Goal: Information Seeking & Learning: Learn about a topic

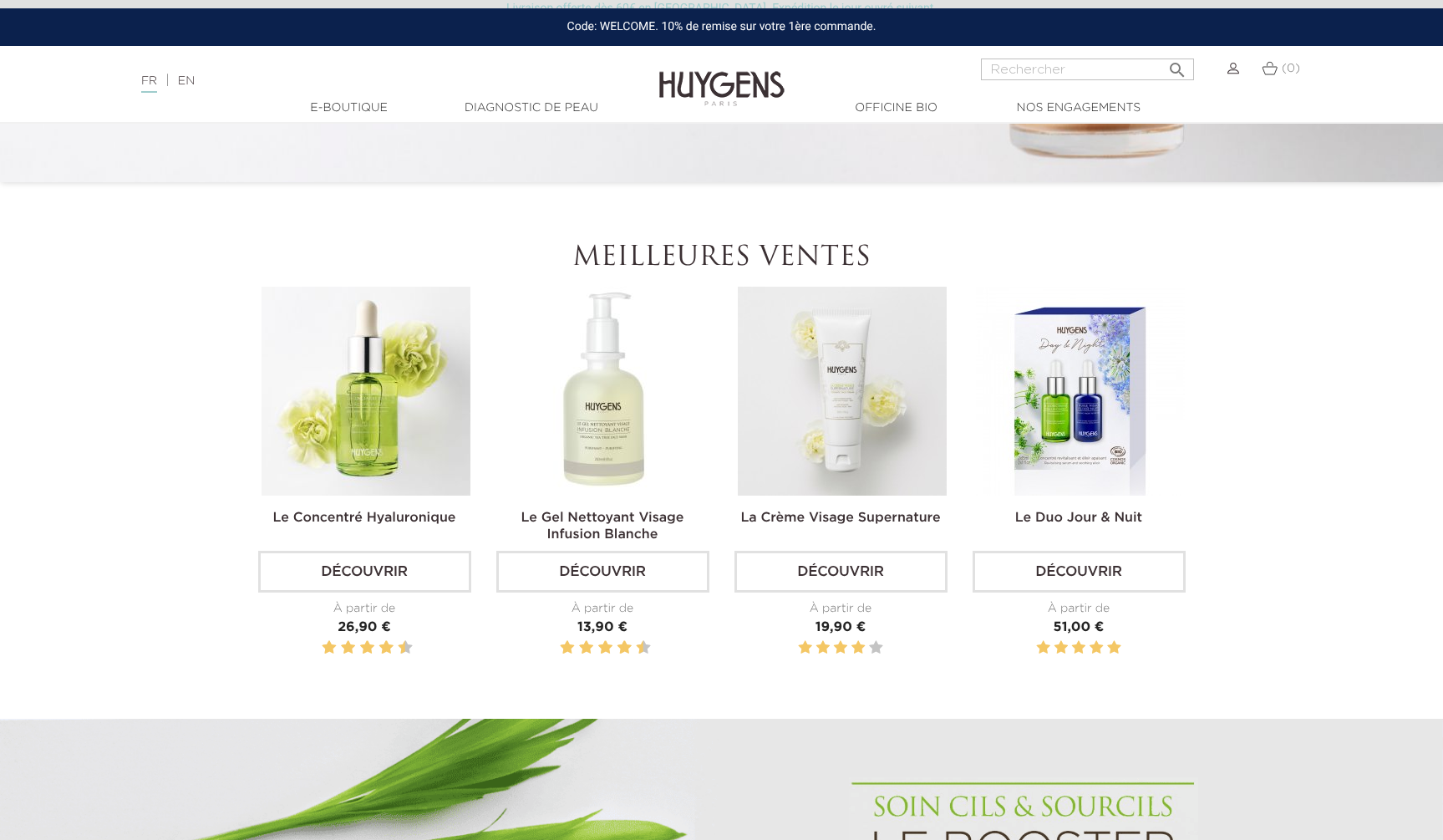
scroll to position [557, 0]
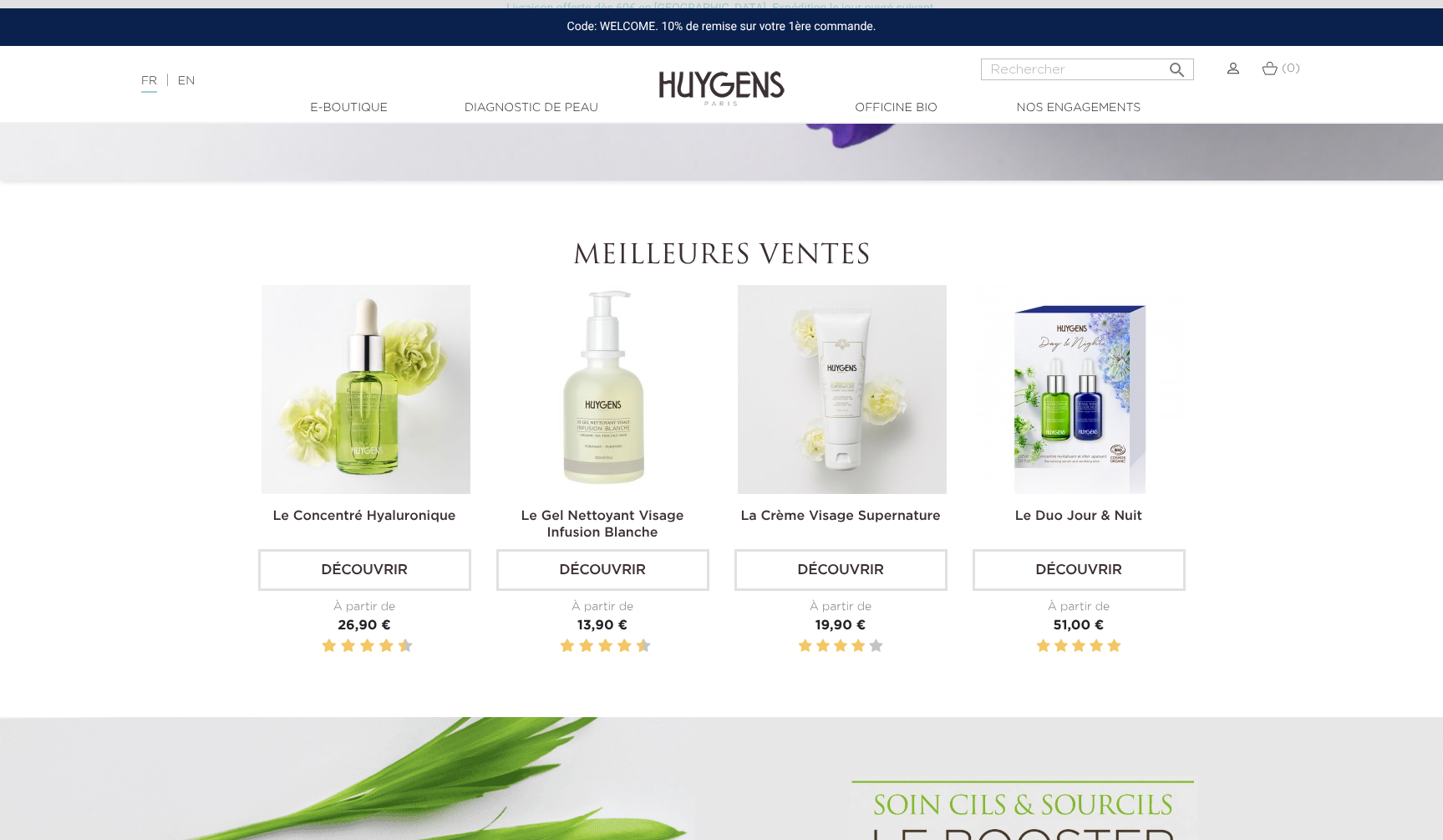
click at [909, 450] on img at bounding box center [842, 389] width 209 height 209
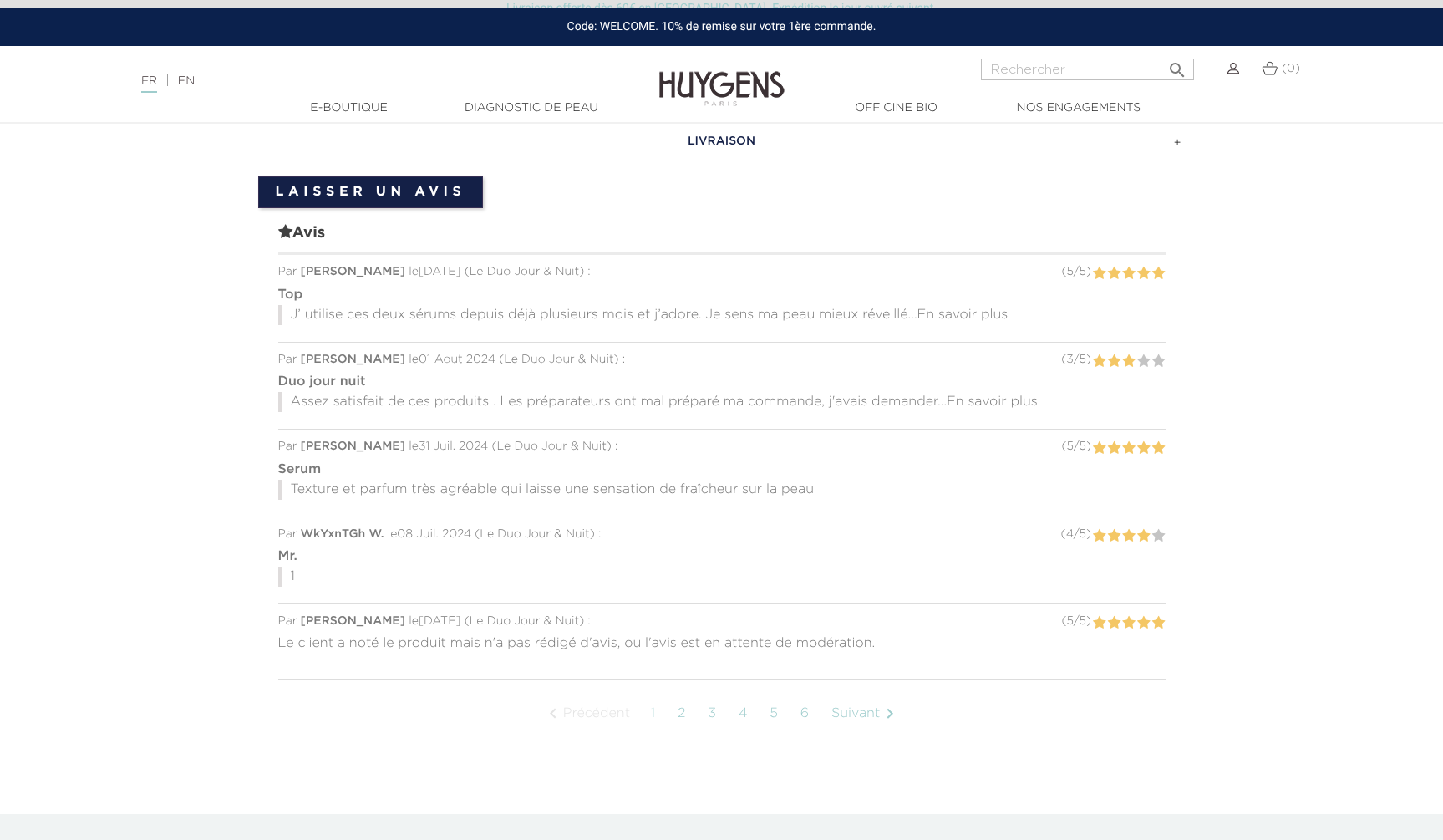
scroll to position [1484, 0]
click at [969, 308] on span "En savoir plus" at bounding box center [963, 315] width 91 height 13
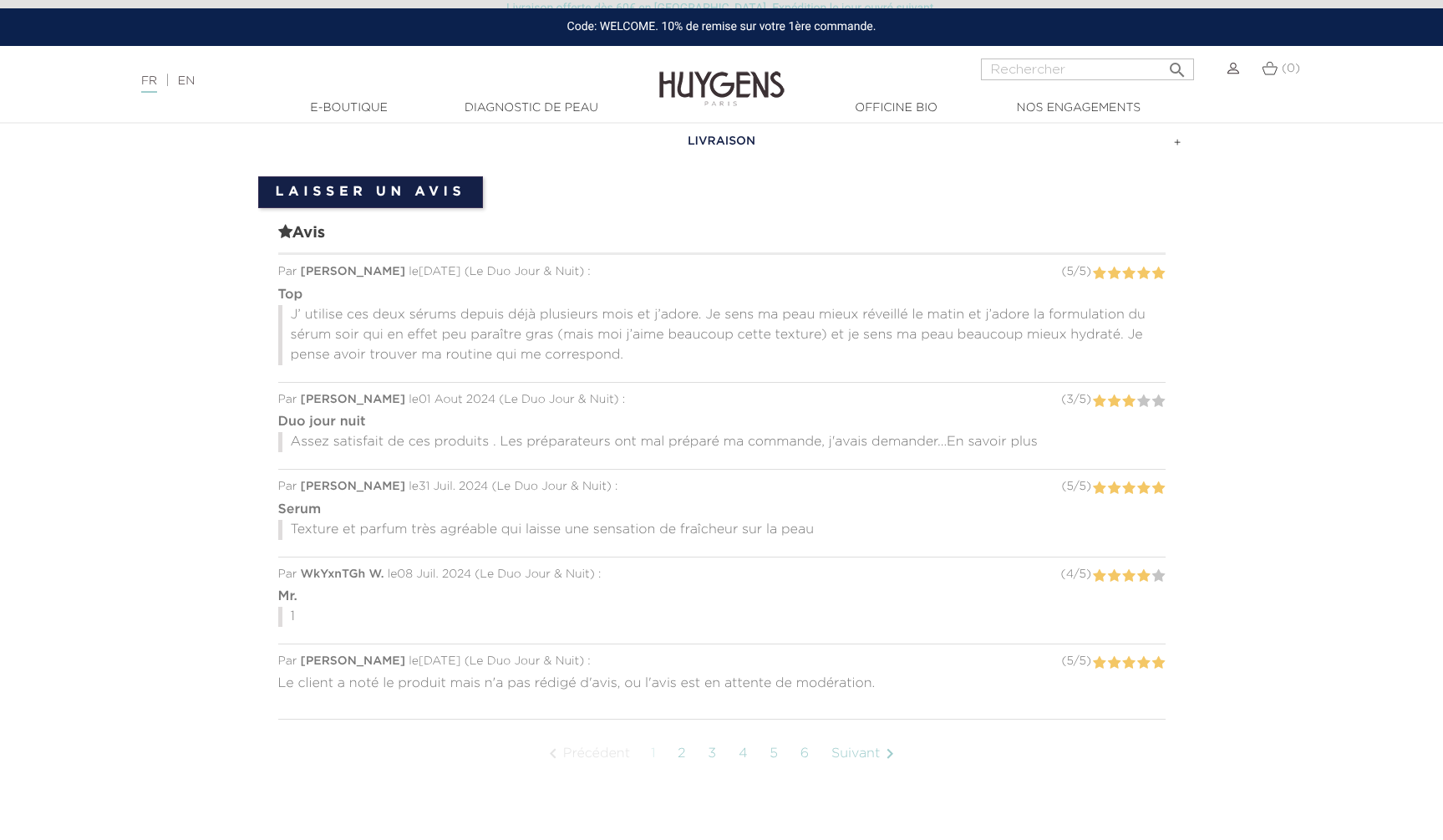
click at [997, 436] on span "En savoir plus" at bounding box center [992, 442] width 91 height 13
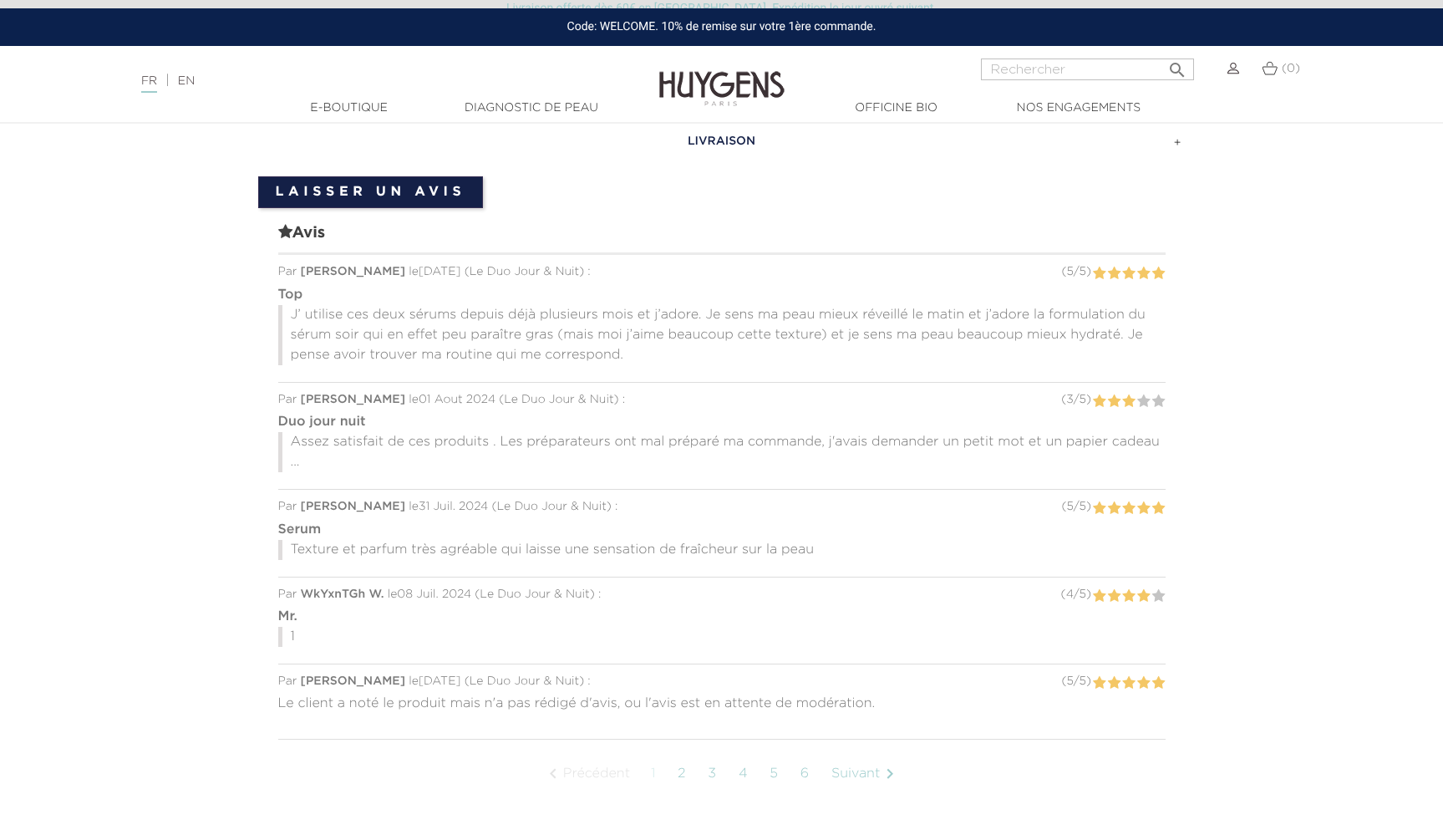
click at [685, 753] on link "2" at bounding box center [682, 774] width 26 height 42
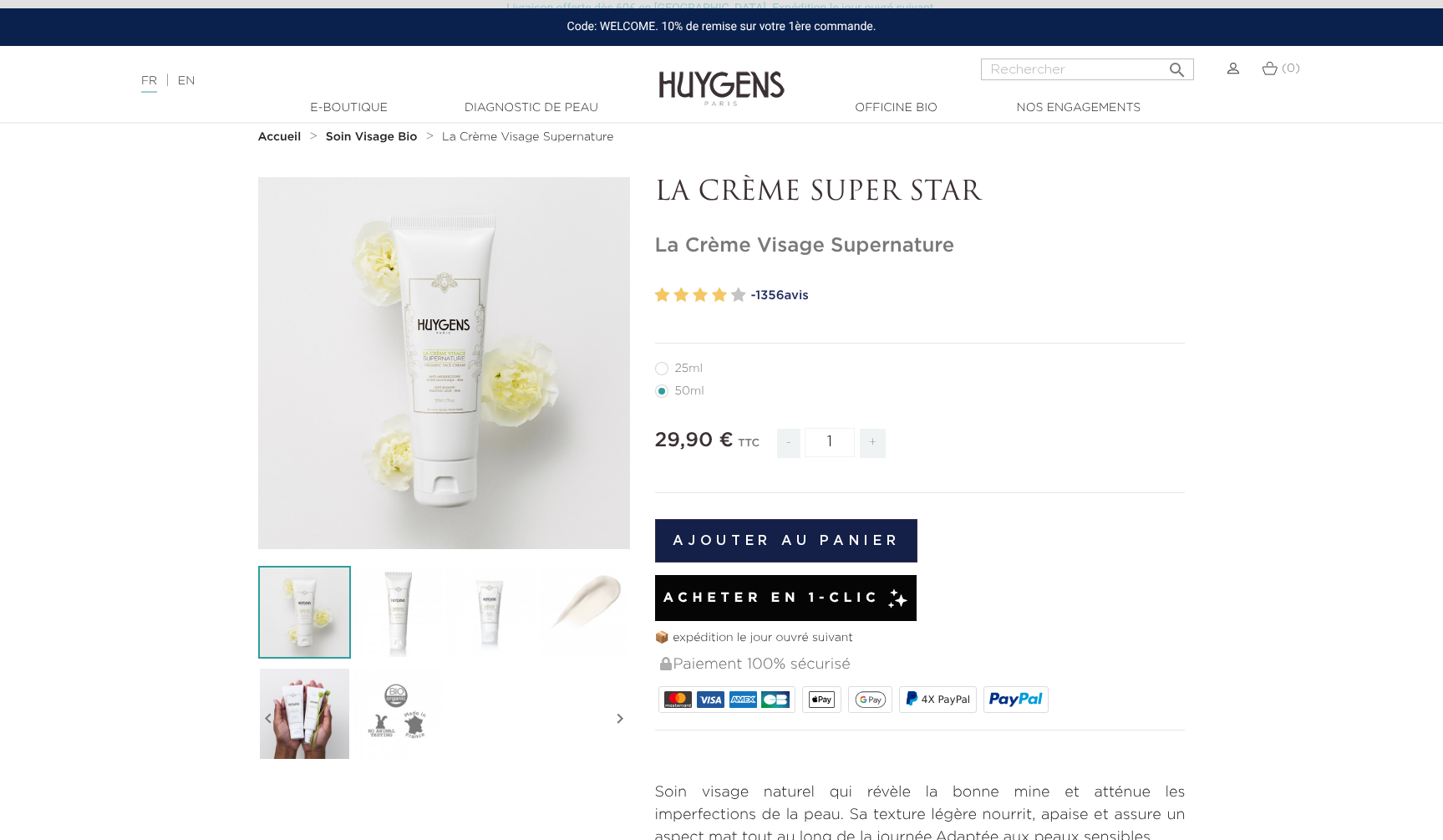
scroll to position [40, 0]
click at [445, 363] on icon "" at bounding box center [443, 363] width 84 height 84
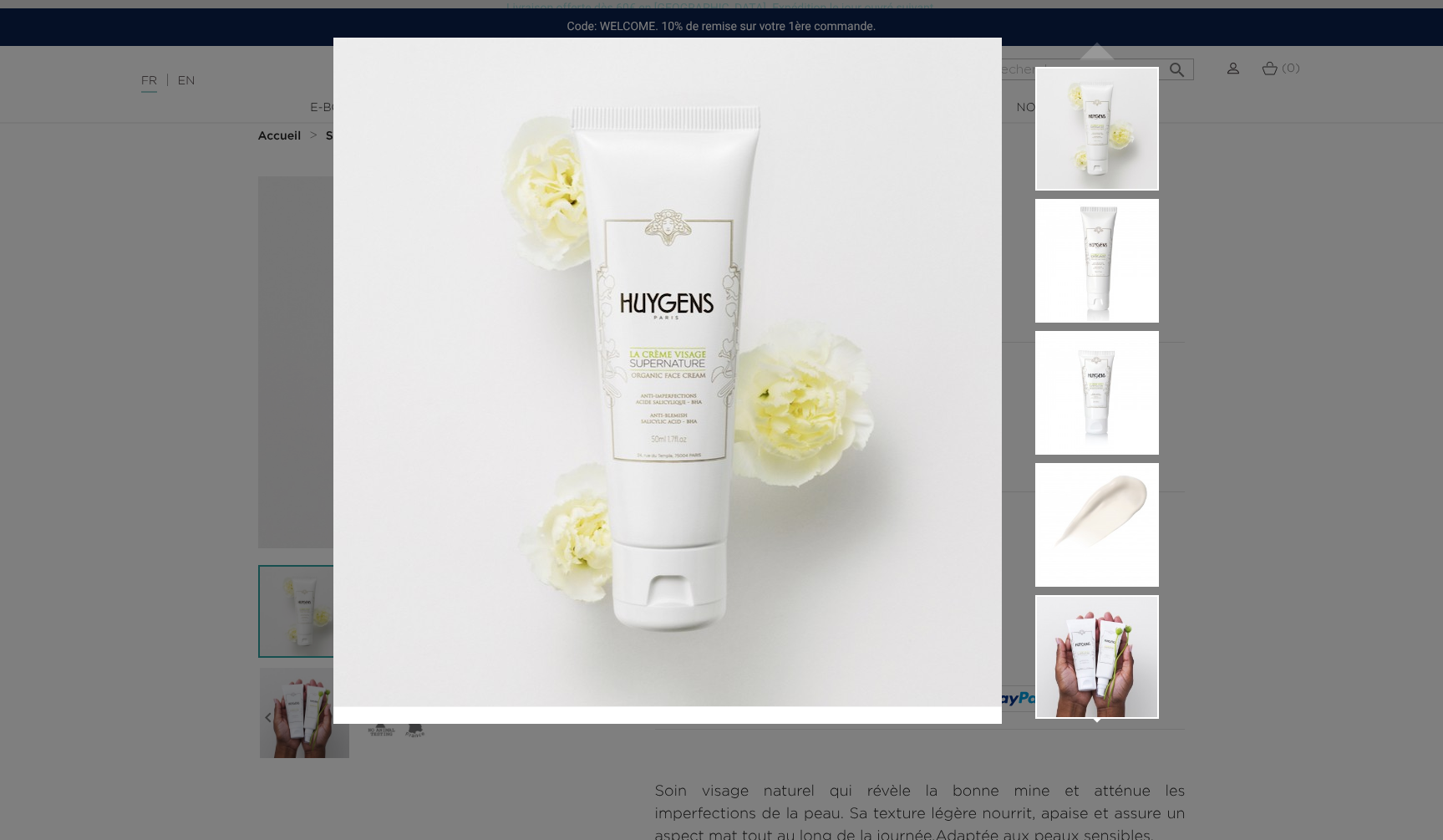
click at [206, 442] on div " " at bounding box center [722, 420] width 1443 height 840
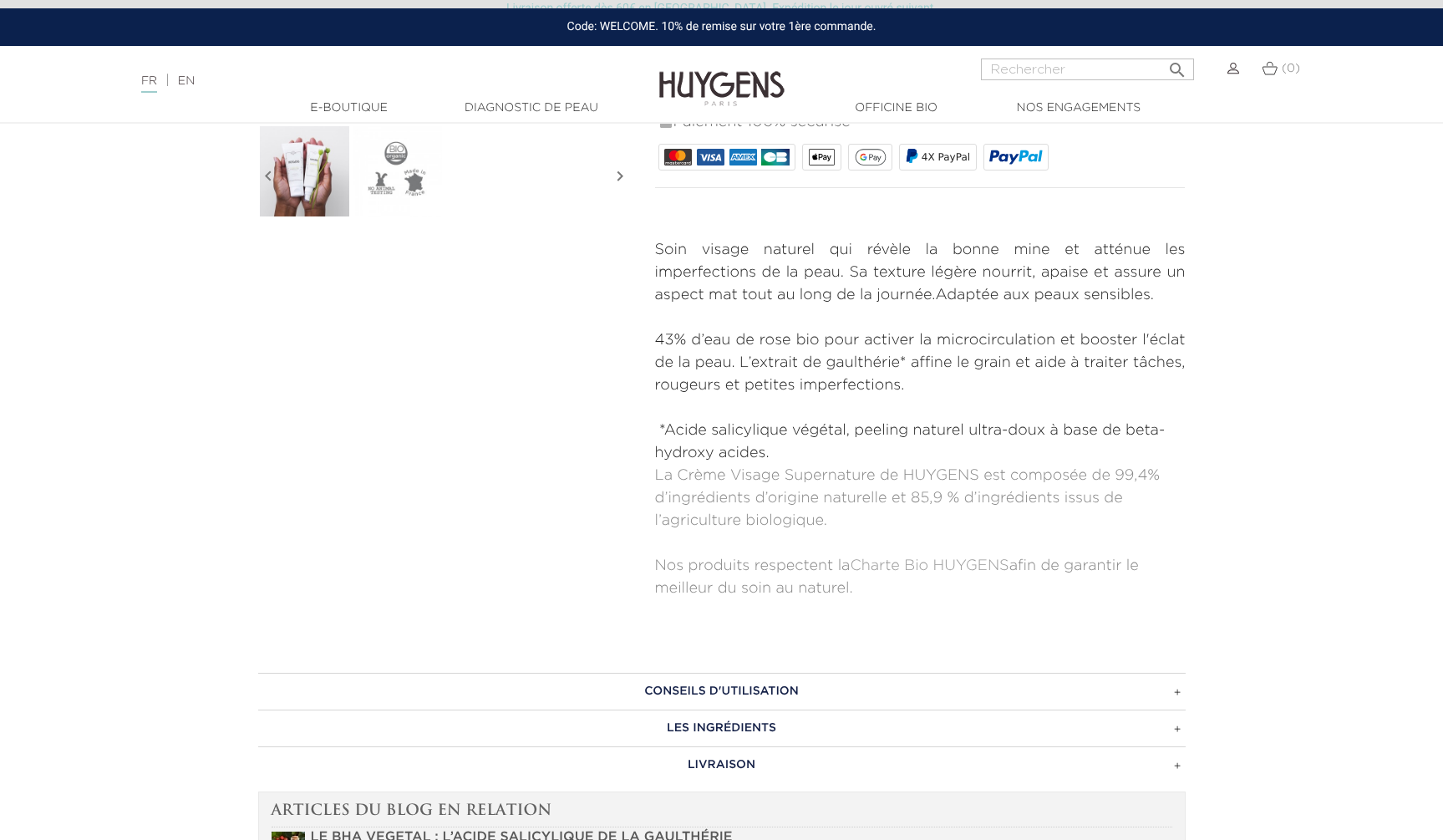
scroll to position [584, 0]
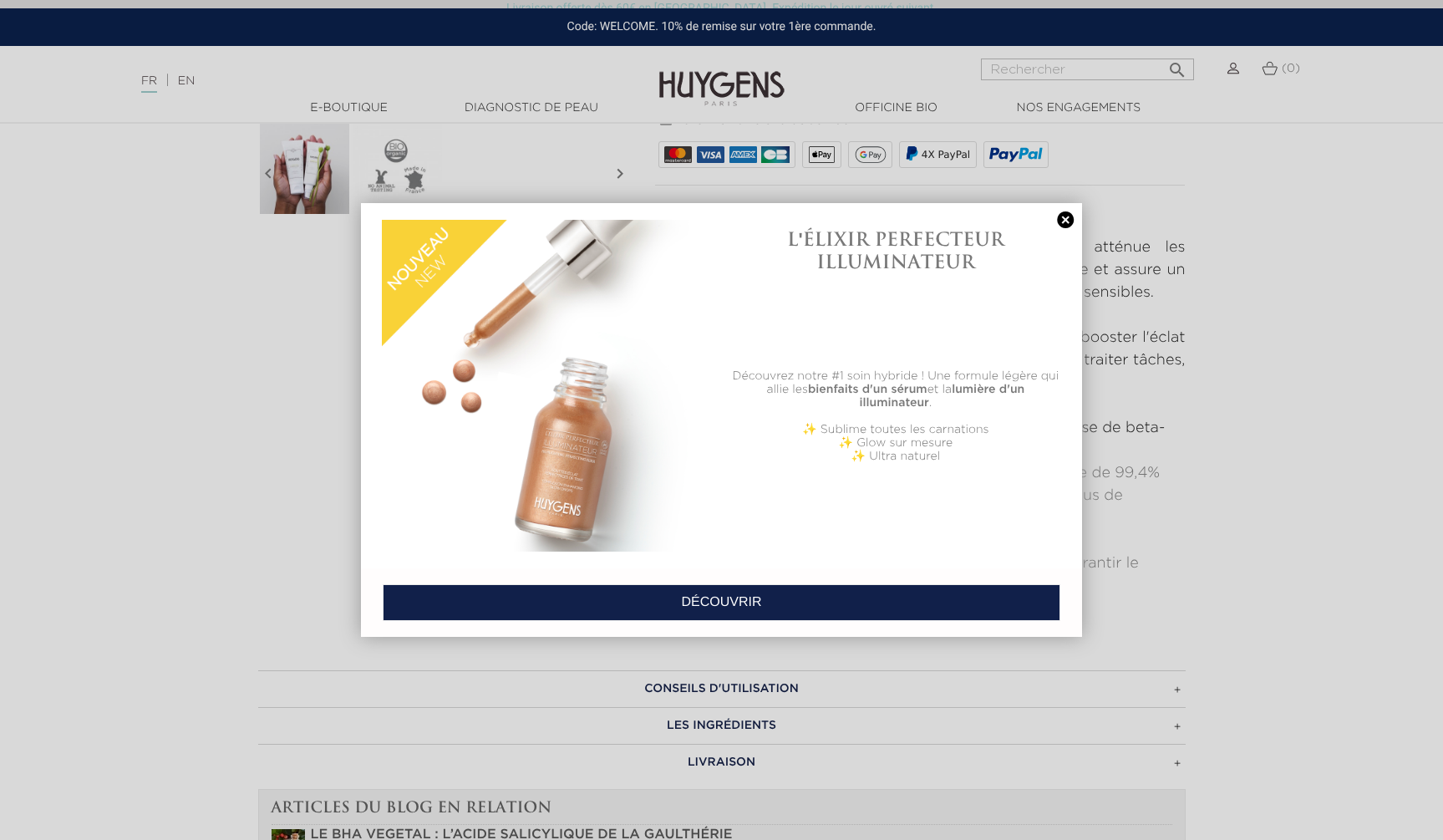
click at [1061, 219] on link at bounding box center [1065, 220] width 24 height 17
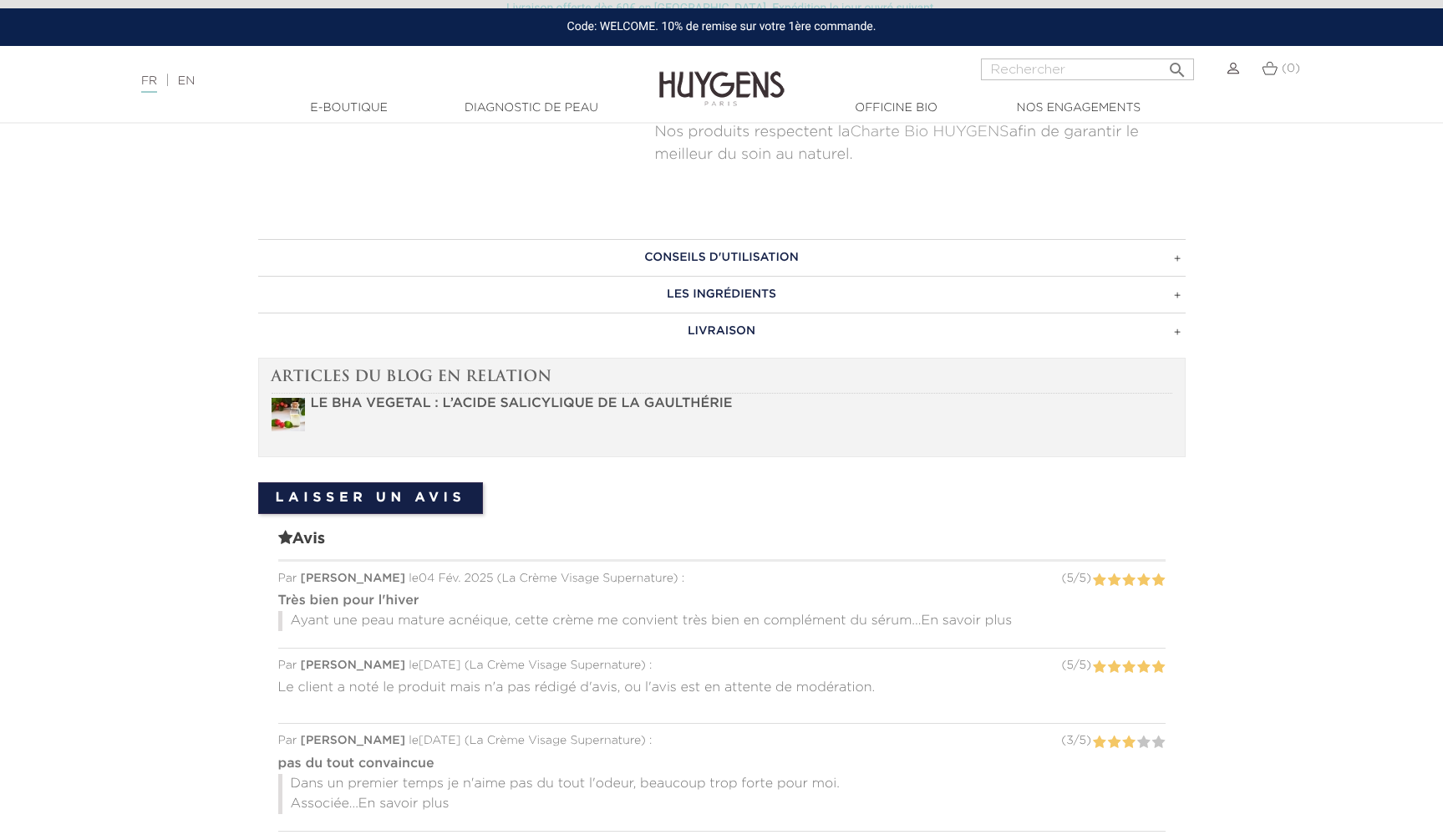
scroll to position [1016, 0]
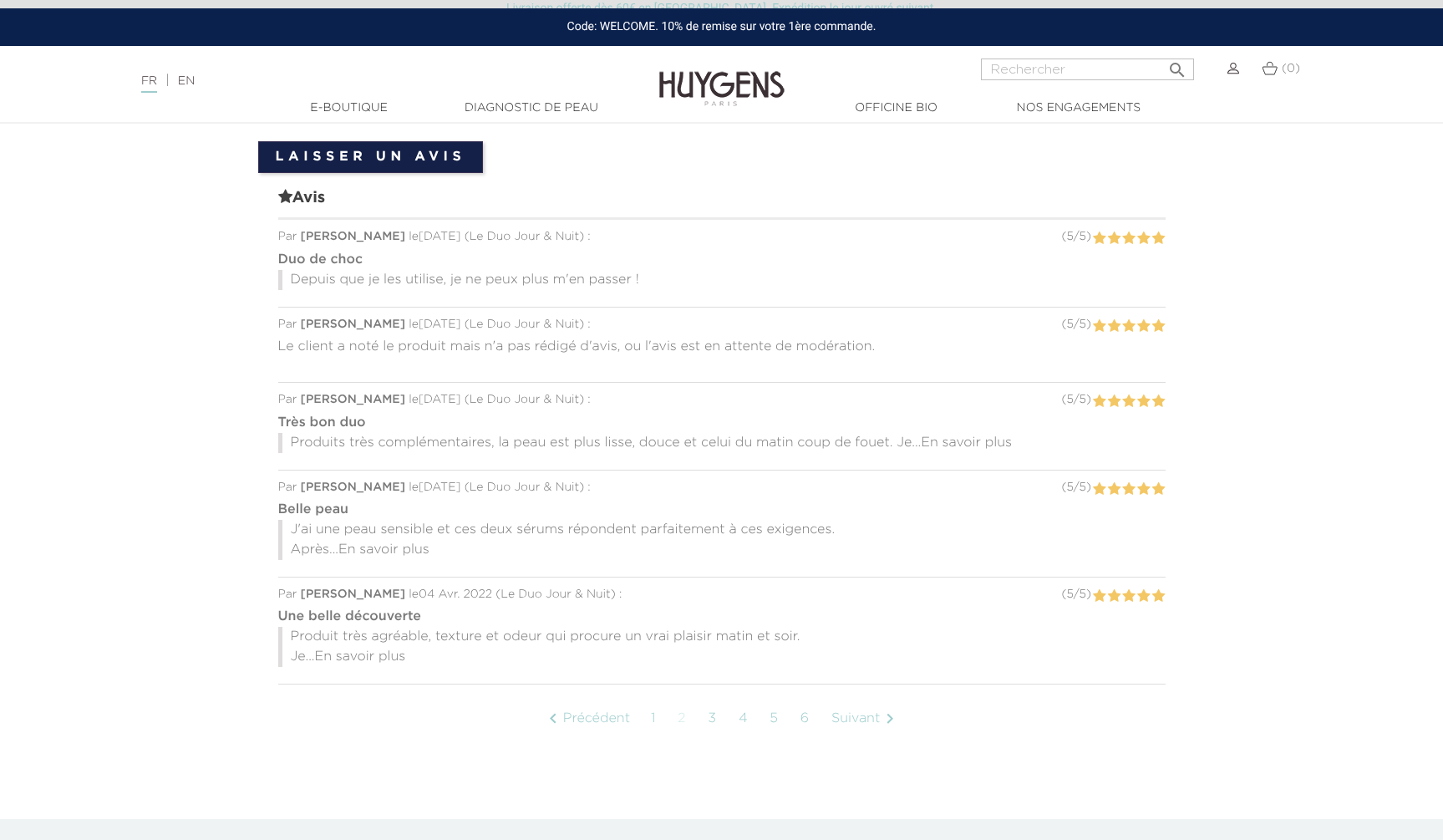
click at [974, 436] on span "En savoir plus" at bounding box center [966, 442] width 91 height 13
click at [711, 698] on link "3" at bounding box center [713, 719] width 27 height 42
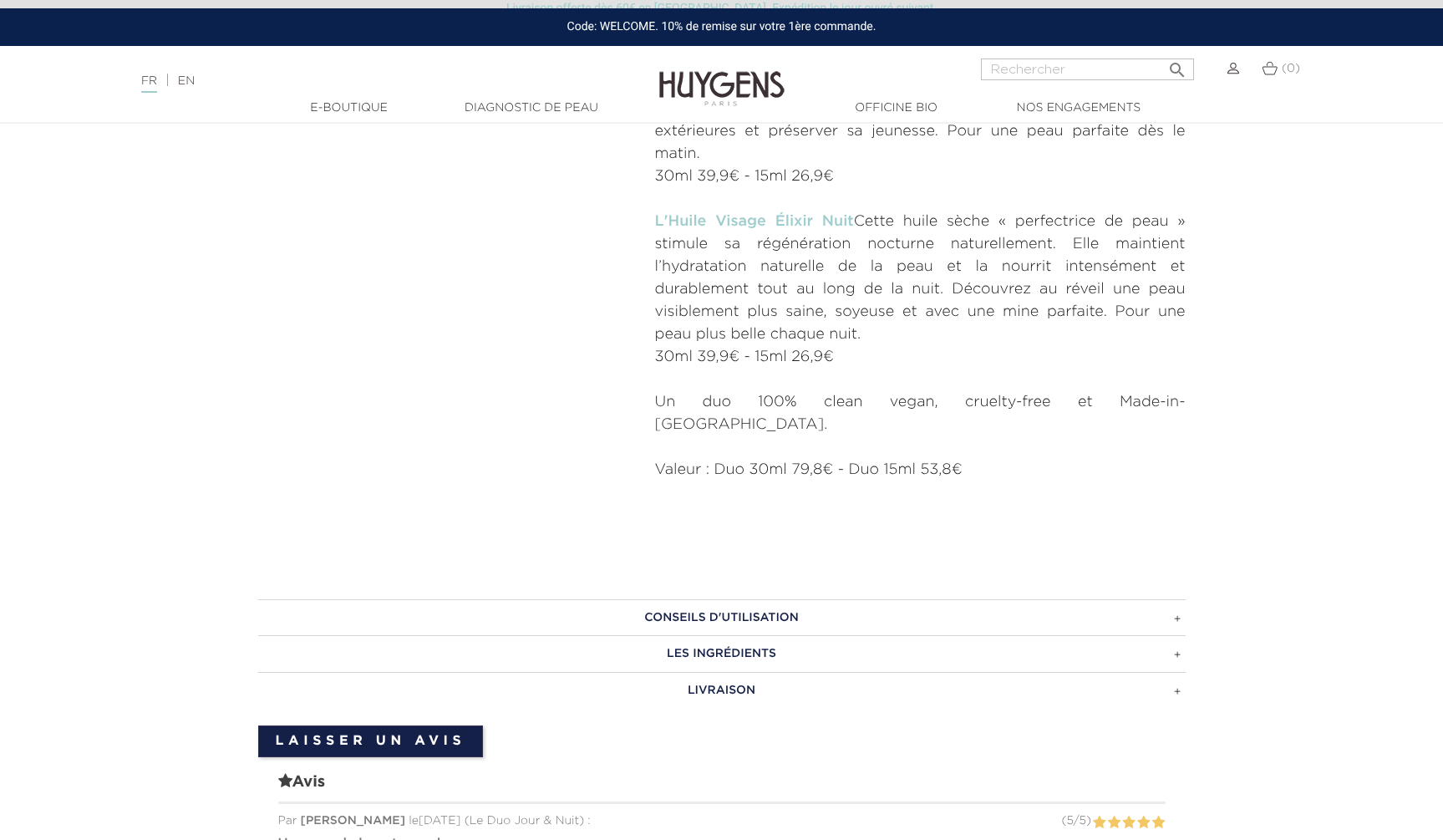
scroll to position [937, 0]
click at [731, 598] on h3 "CONSEILS D'UTILISATION" at bounding box center [722, 616] width 928 height 37
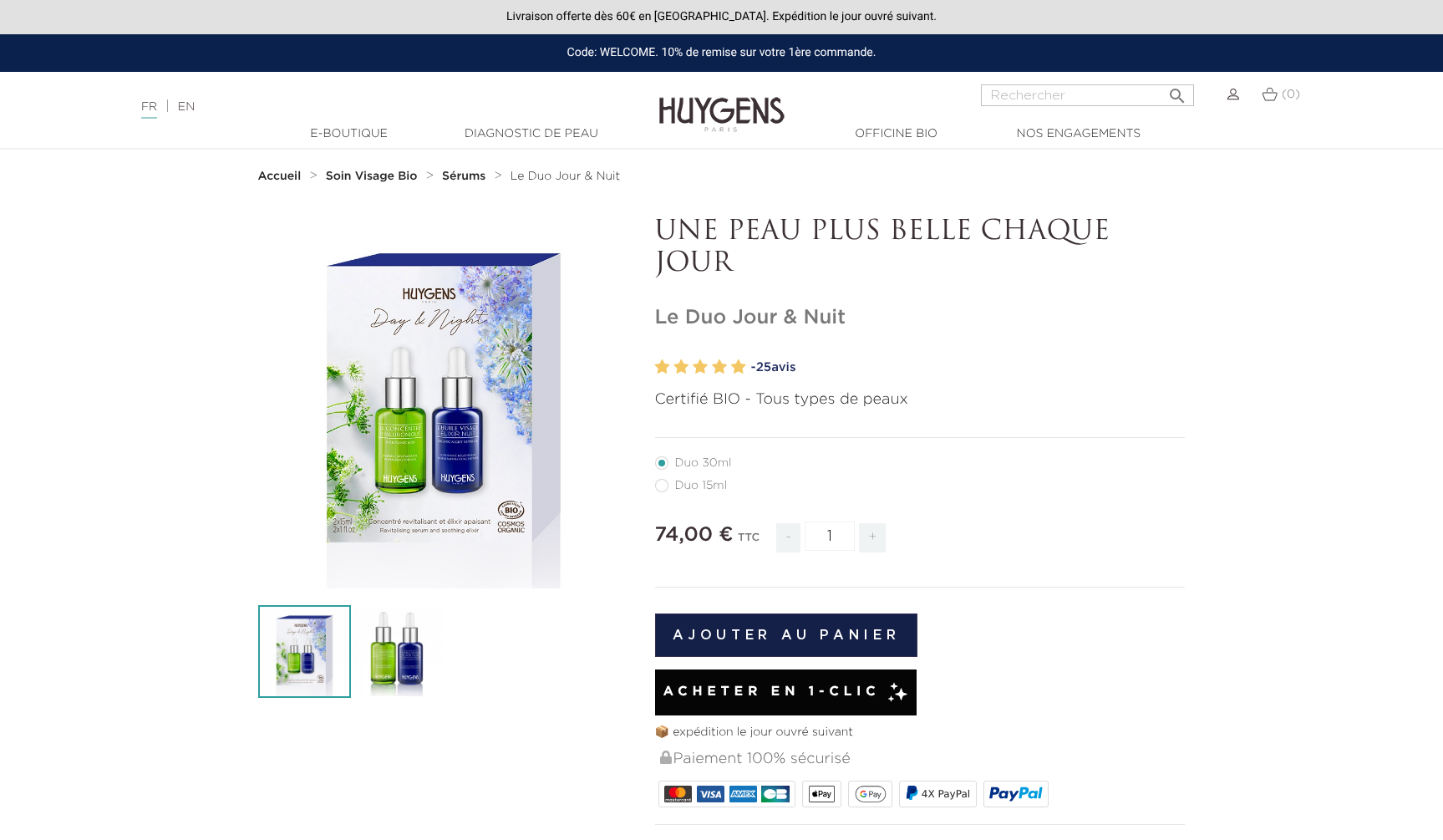
scroll to position [0, 0]
